Goal: Information Seeking & Learning: Check status

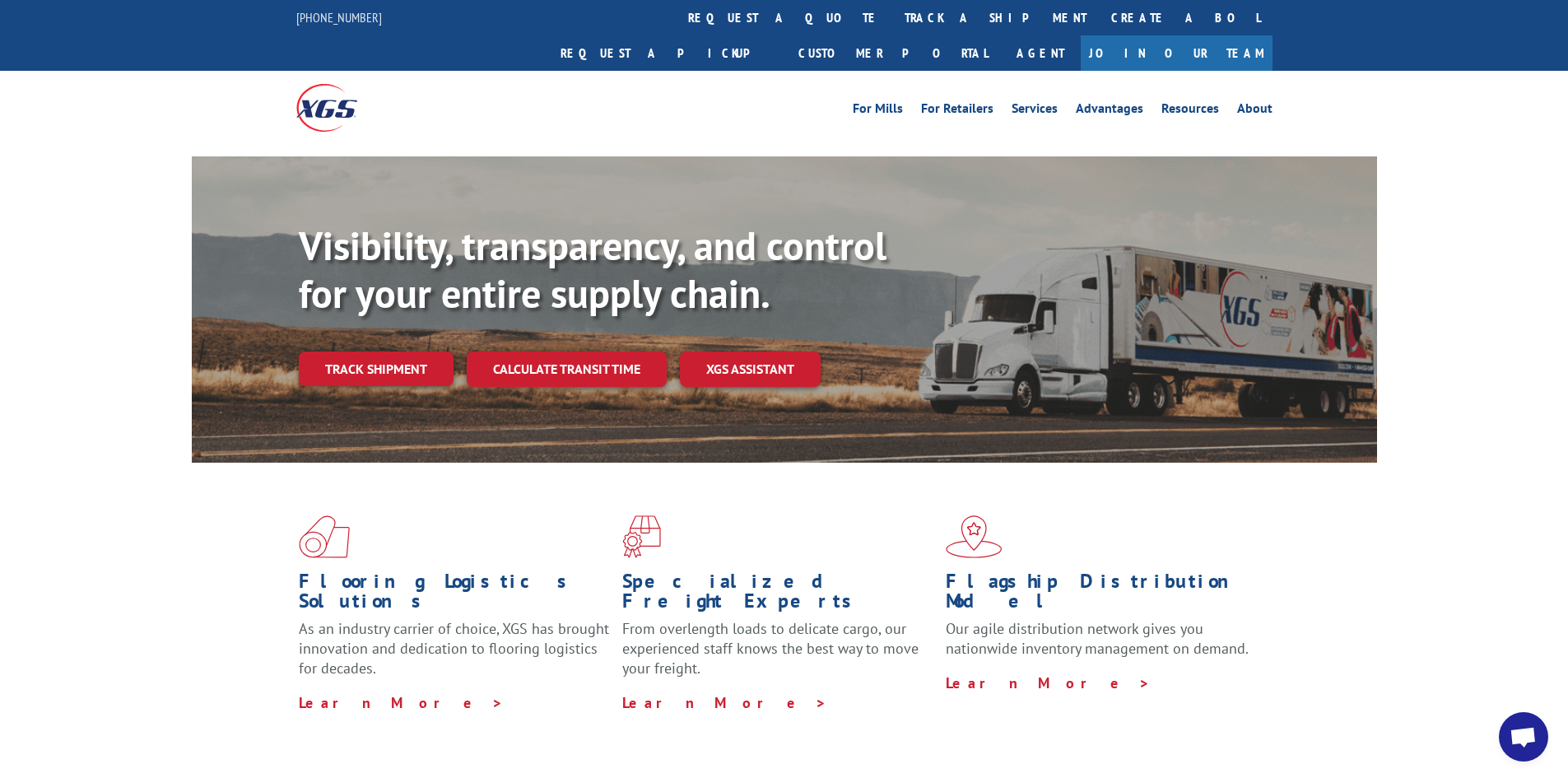
click at [424, 352] on link "Track shipment" at bounding box center [376, 369] width 155 height 35
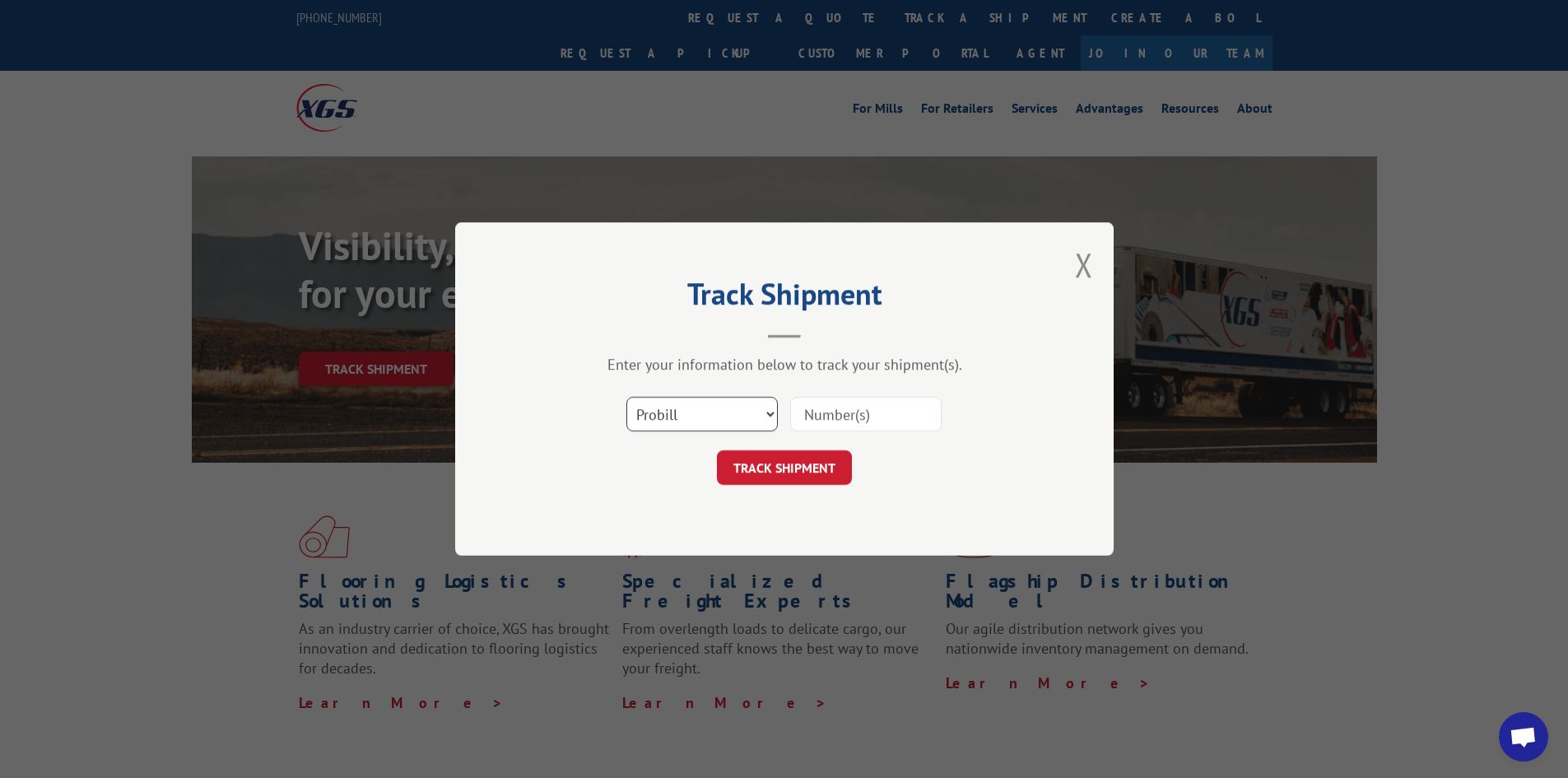
drag, startPoint x: 739, startPoint y: 409, endPoint x: 729, endPoint y: 409, distance: 10.0
click at [734, 409] on select "Select category... Probill BOL PO" at bounding box center [701, 414] width 152 height 35
select select "bol"
click at [626, 397] on select "Select category... Probill BOL PO" at bounding box center [701, 414] width 152 height 35
click at [834, 425] on input at bounding box center [866, 414] width 152 height 35
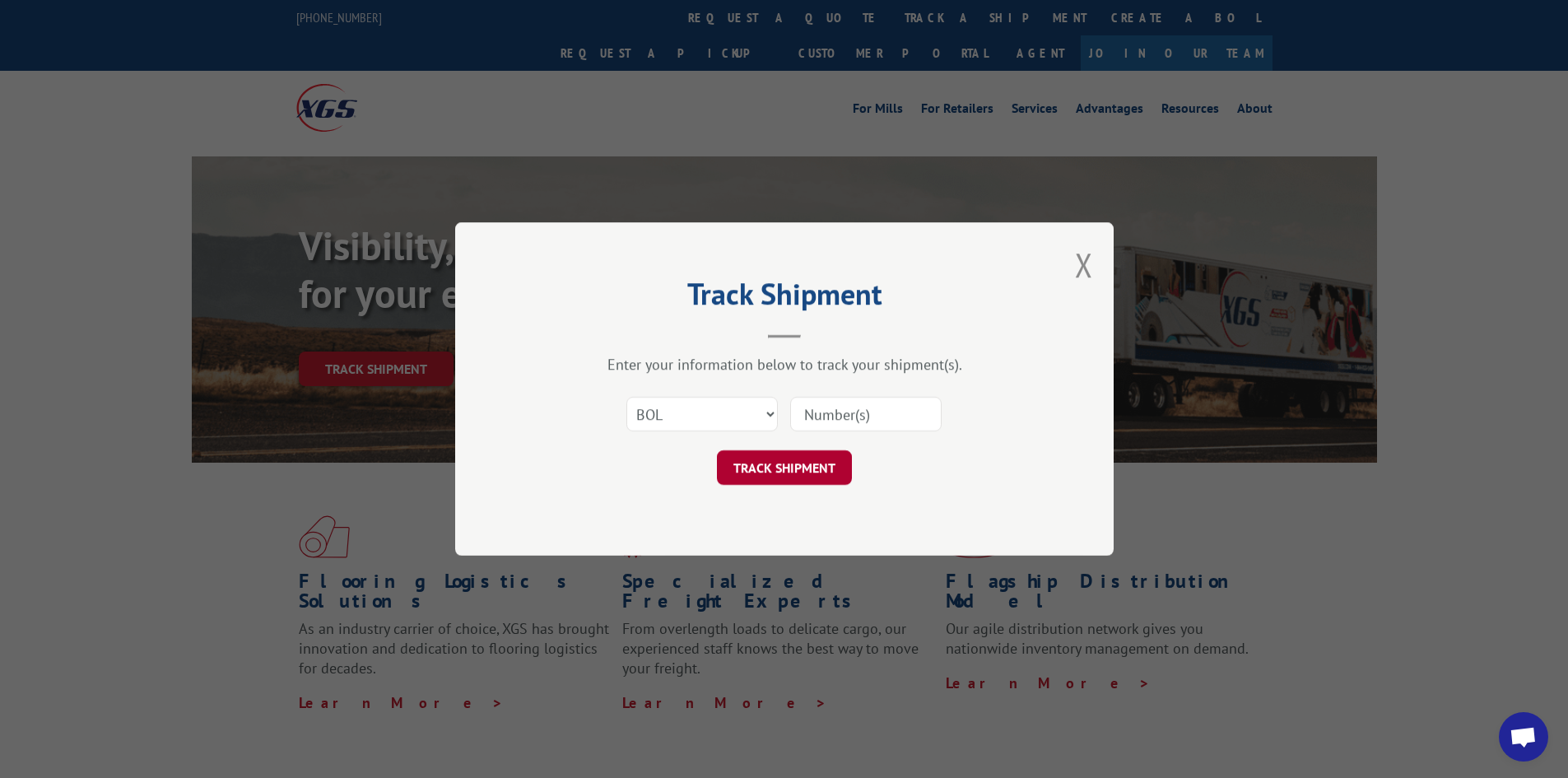
type input "54400390"
click at [814, 479] on button "TRACK SHIPMENT" at bounding box center [784, 468] width 135 height 35
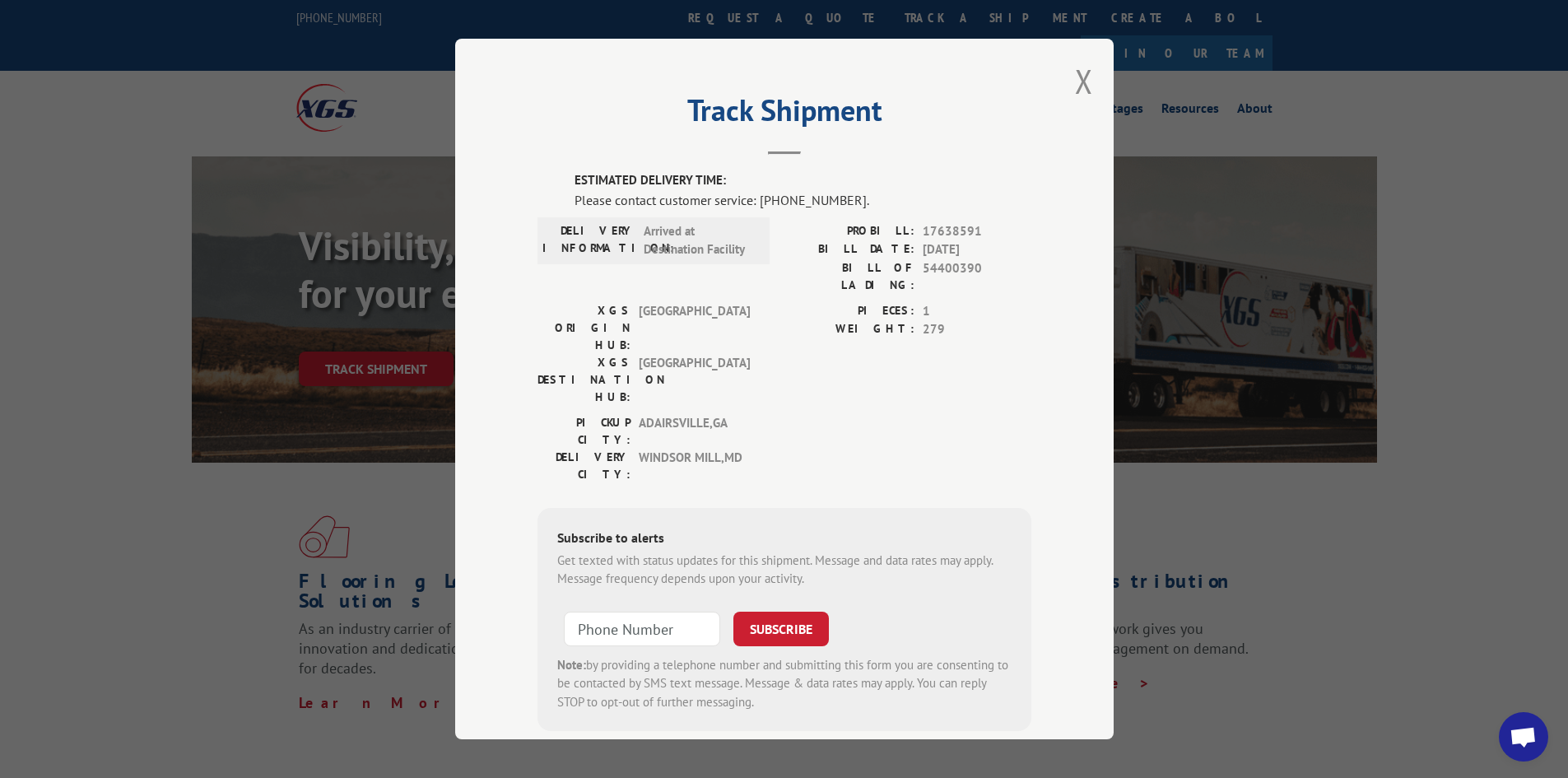
click at [1086, 89] on div "Track Shipment ESTIMATED DELIVERY TIME: Please contact customer service: [PHONE…" at bounding box center [784, 389] width 658 height 701
click at [1066, 82] on div "Track Shipment ESTIMATED DELIVERY TIME: Please contact customer service: [PHONE…" at bounding box center [784, 389] width 658 height 701
click at [1075, 82] on button "Close modal" at bounding box center [1083, 81] width 18 height 43
